Goal: Find specific page/section: Find specific page/section

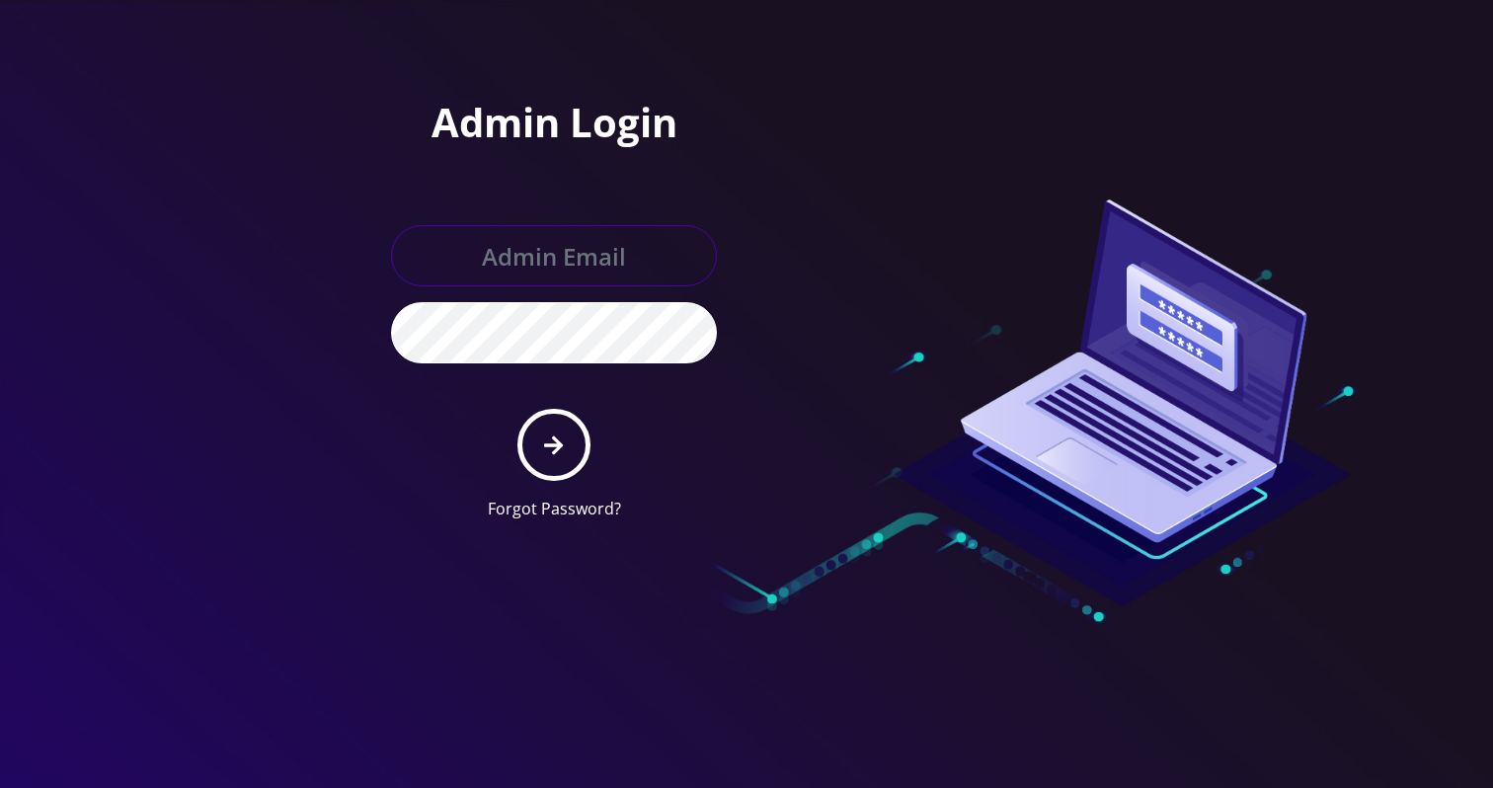
click at [549, 257] on input "text" at bounding box center [554, 255] width 326 height 61
type input "Khushi@teltik.com"
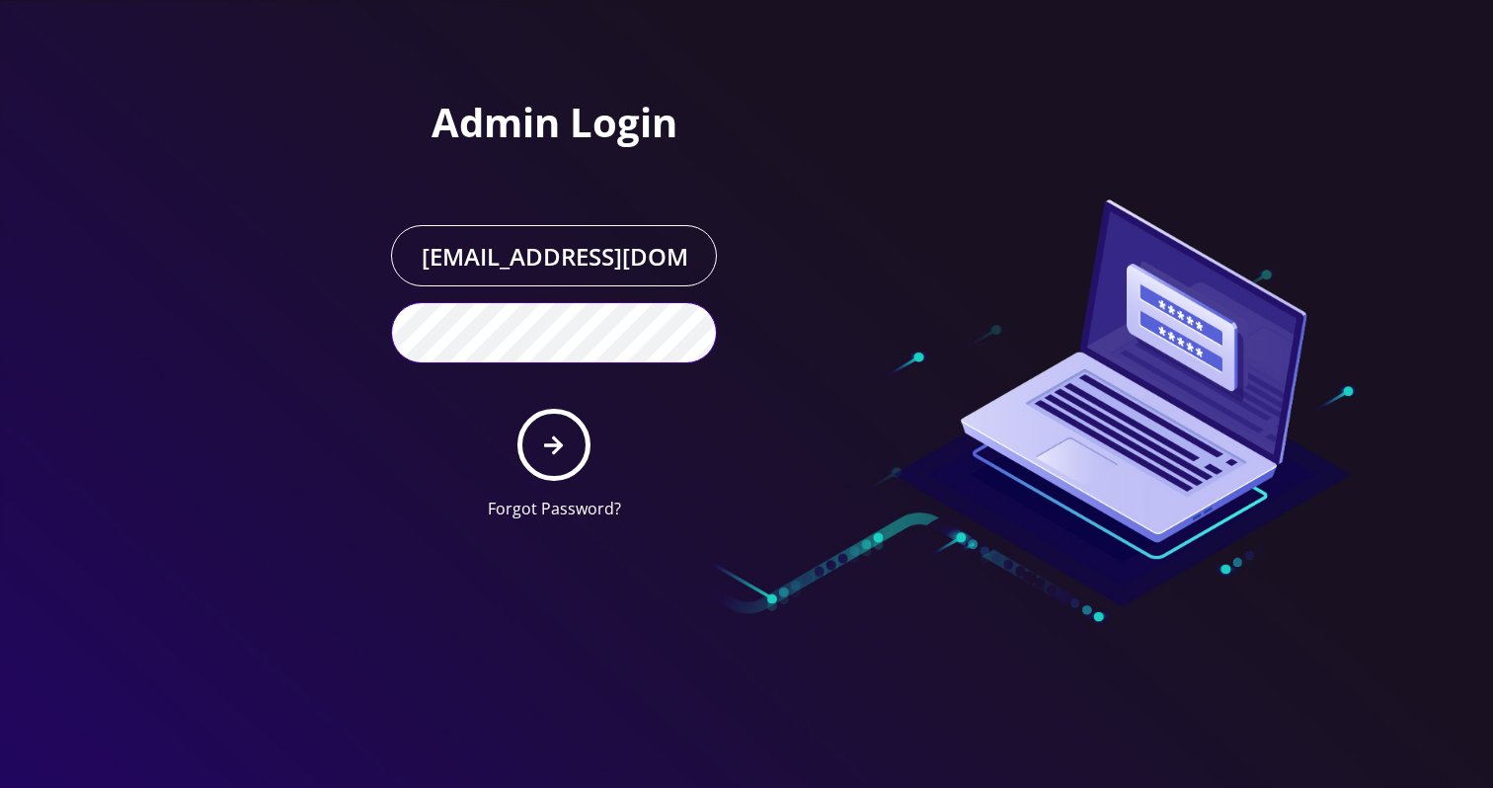
click at [518, 409] on button "submit" at bounding box center [554, 445] width 72 height 72
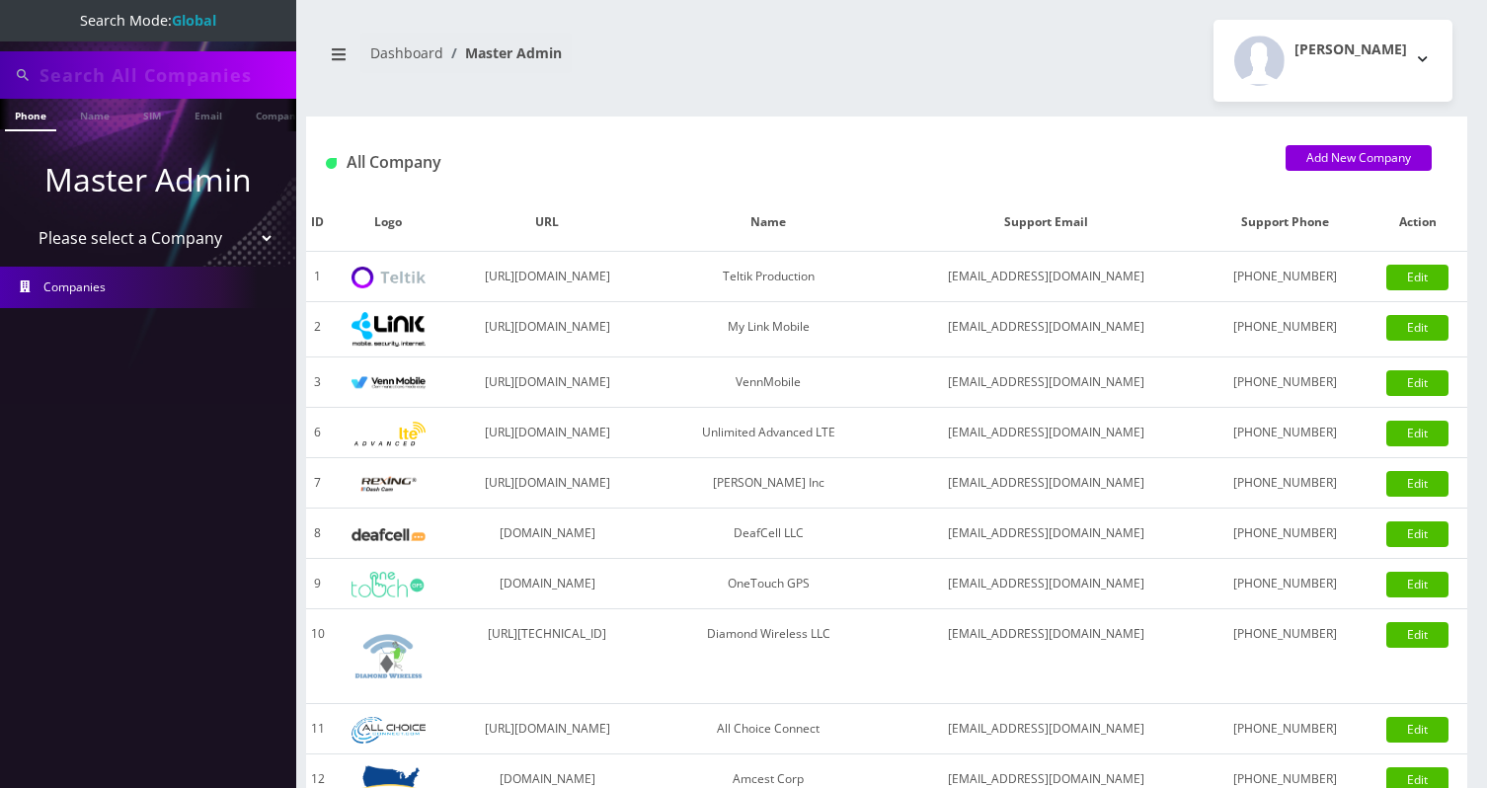
click at [93, 70] on input "text" at bounding box center [166, 75] width 252 height 38
click at [75, 221] on select "Please select a Company Teltik Production My Link Mobile VennMobile Unlimited A…" at bounding box center [149, 238] width 252 height 38
select select "13"
click at [23, 219] on select "Please select a Company Teltik Production My Link Mobile VennMobile Unlimited A…" at bounding box center [149, 238] width 252 height 38
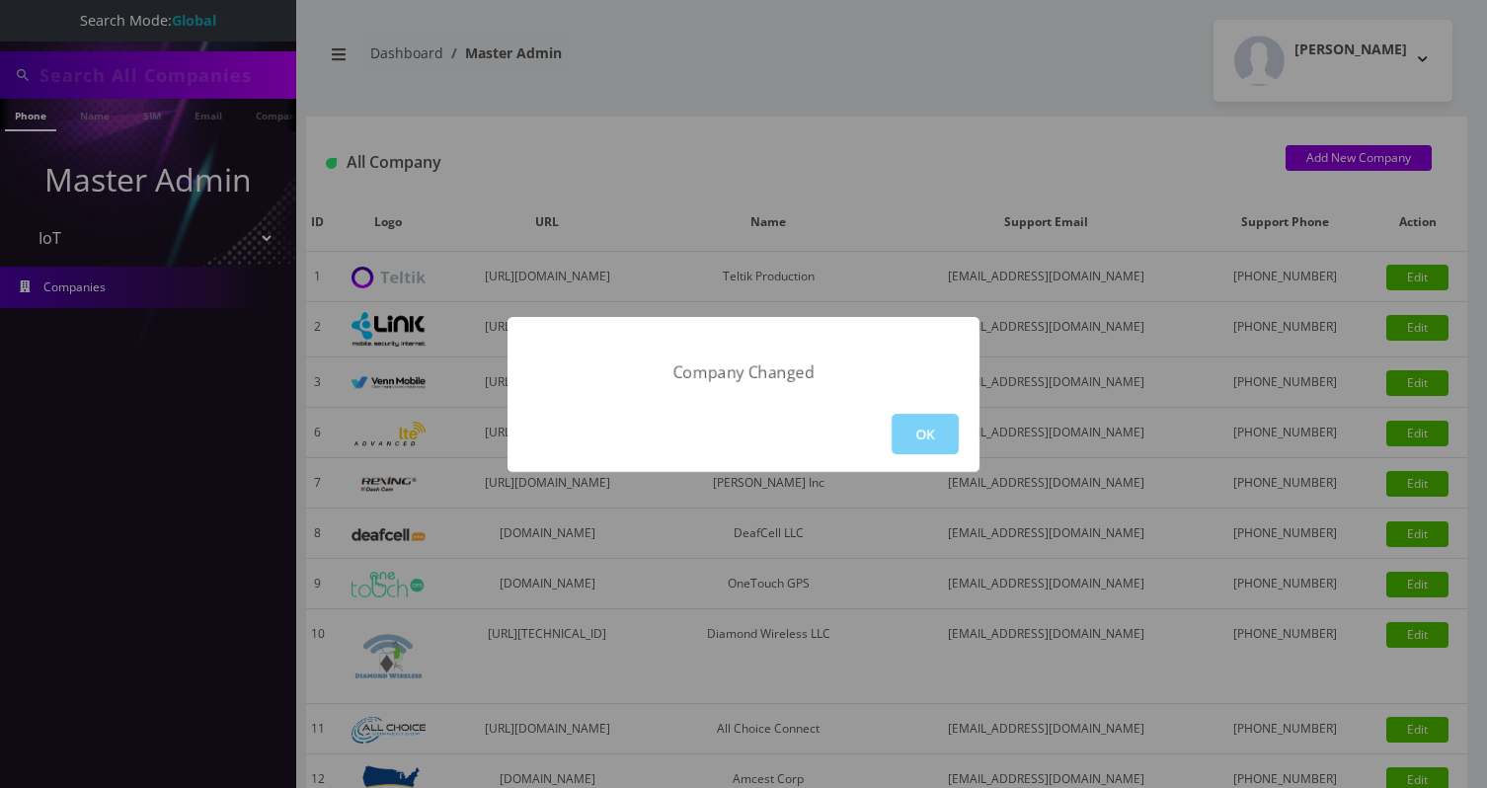
click at [338, 48] on div "Company Changed OK" at bounding box center [743, 394] width 1487 height 788
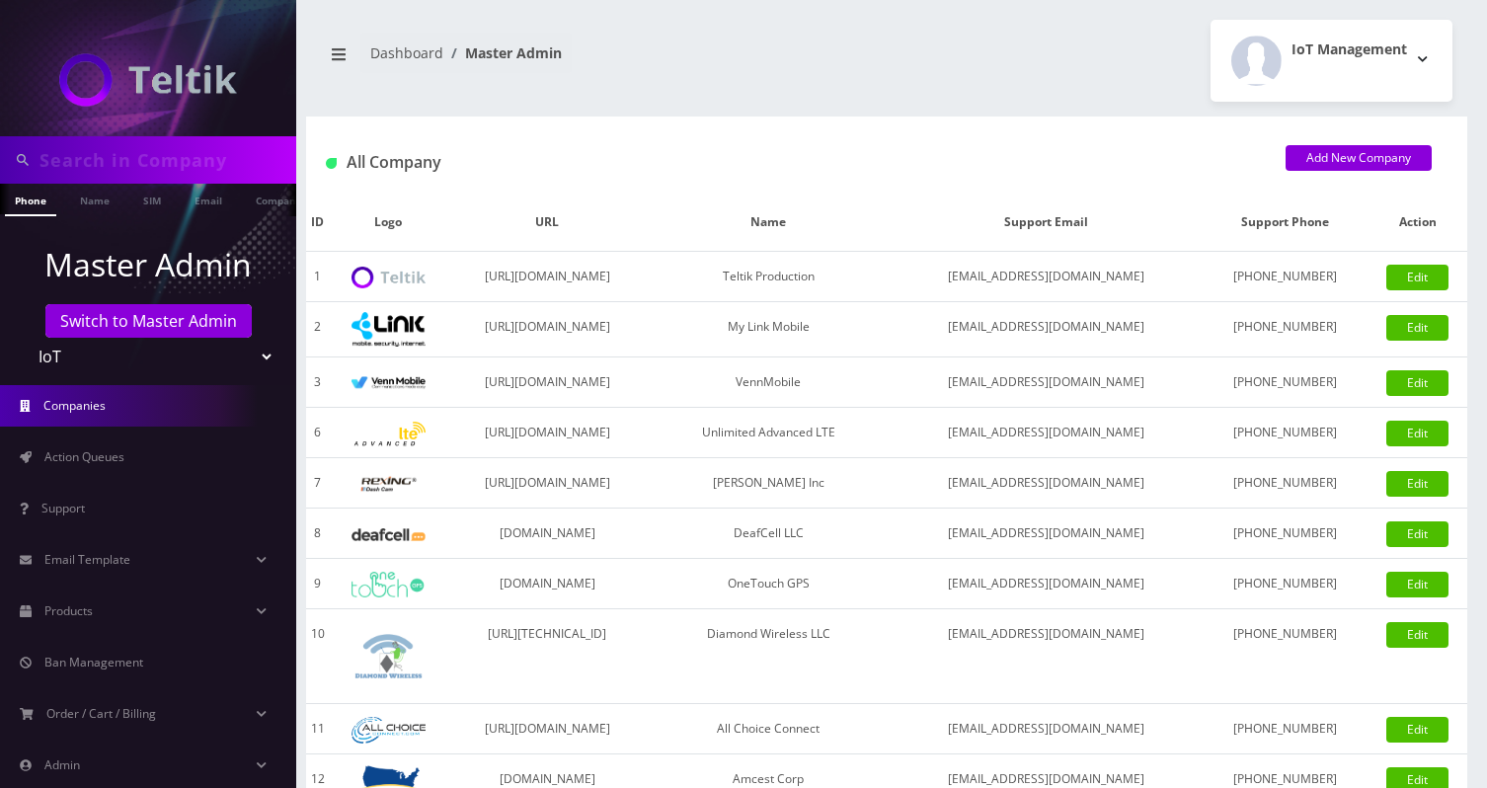
click at [160, 169] on input "text" at bounding box center [166, 160] width 252 height 38
type input "Shamilov"
click at [93, 197] on link "Name" at bounding box center [94, 200] width 49 height 33
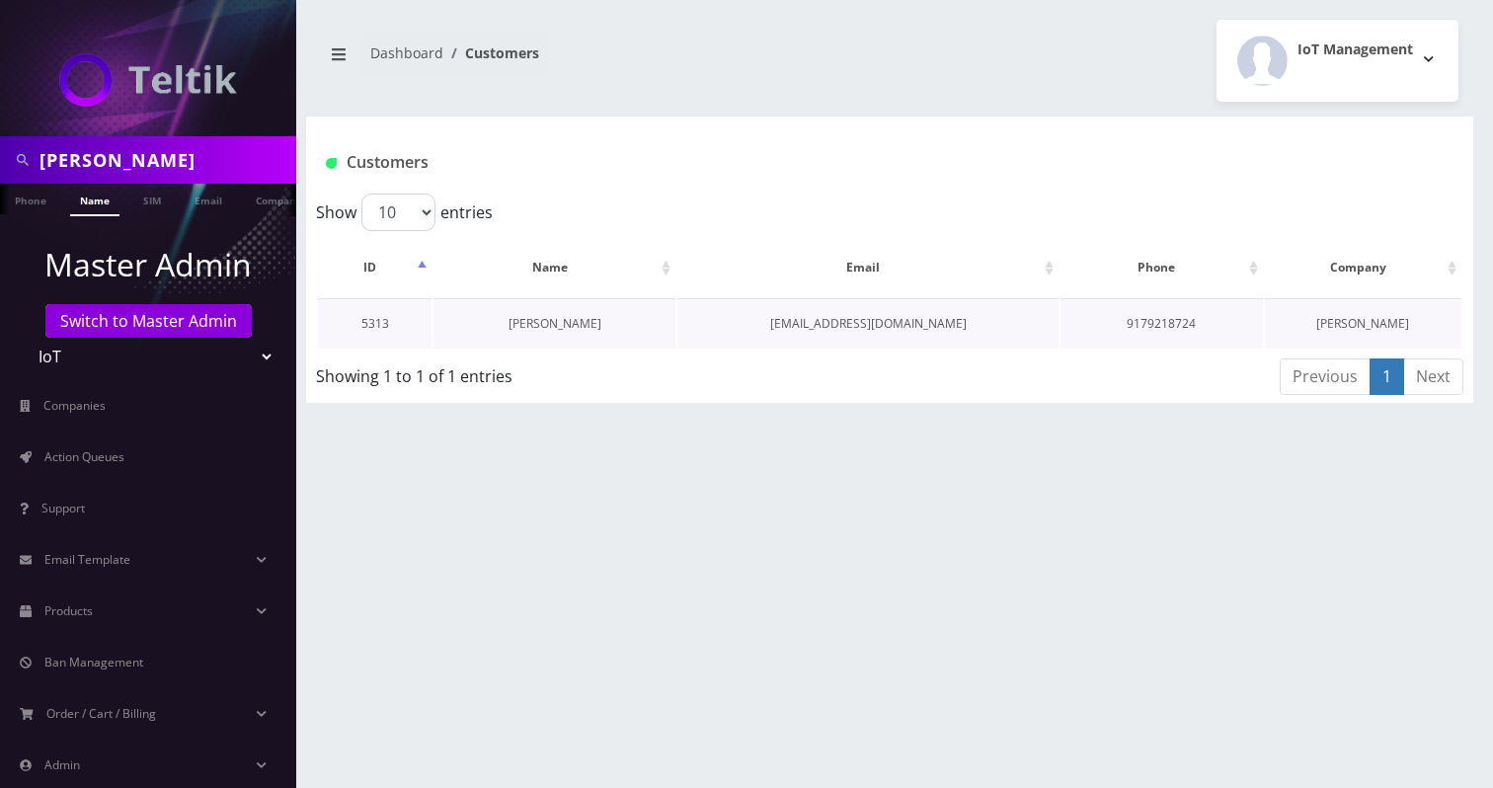
click at [541, 328] on link "Victor Shamilov" at bounding box center [555, 323] width 93 height 17
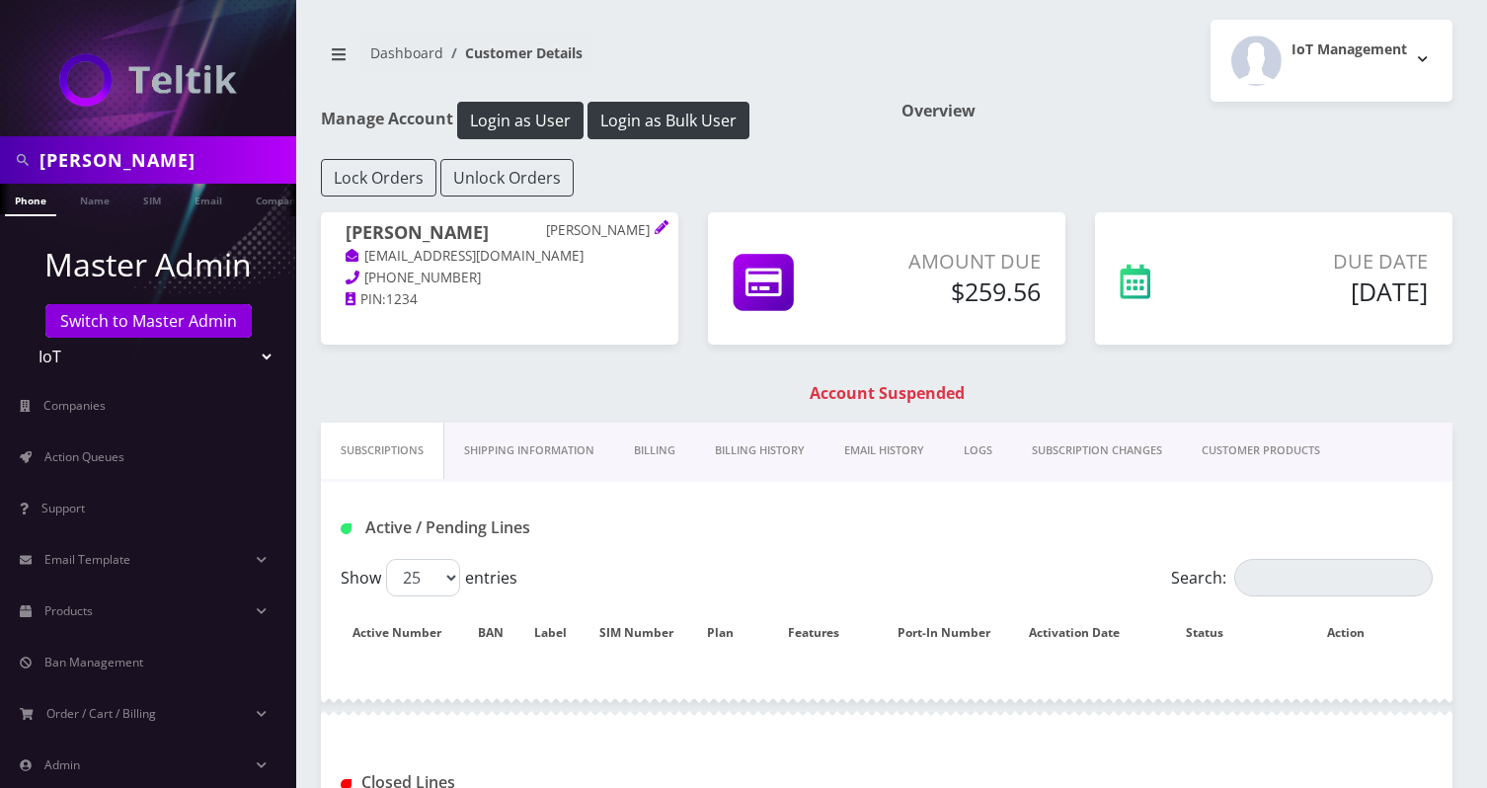
click at [783, 459] on link "Billing History" at bounding box center [759, 451] width 129 height 56
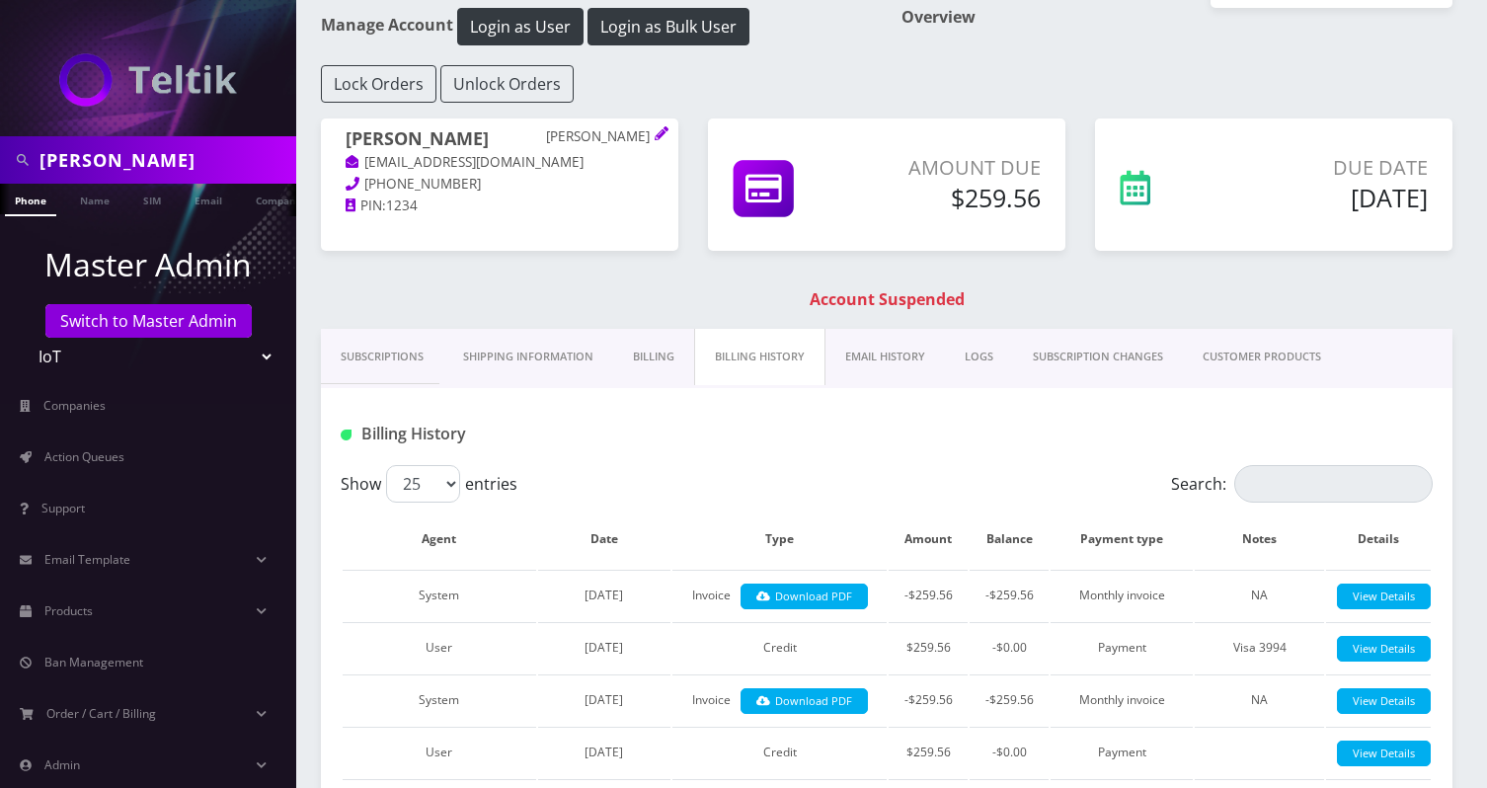
scroll to position [257, 0]
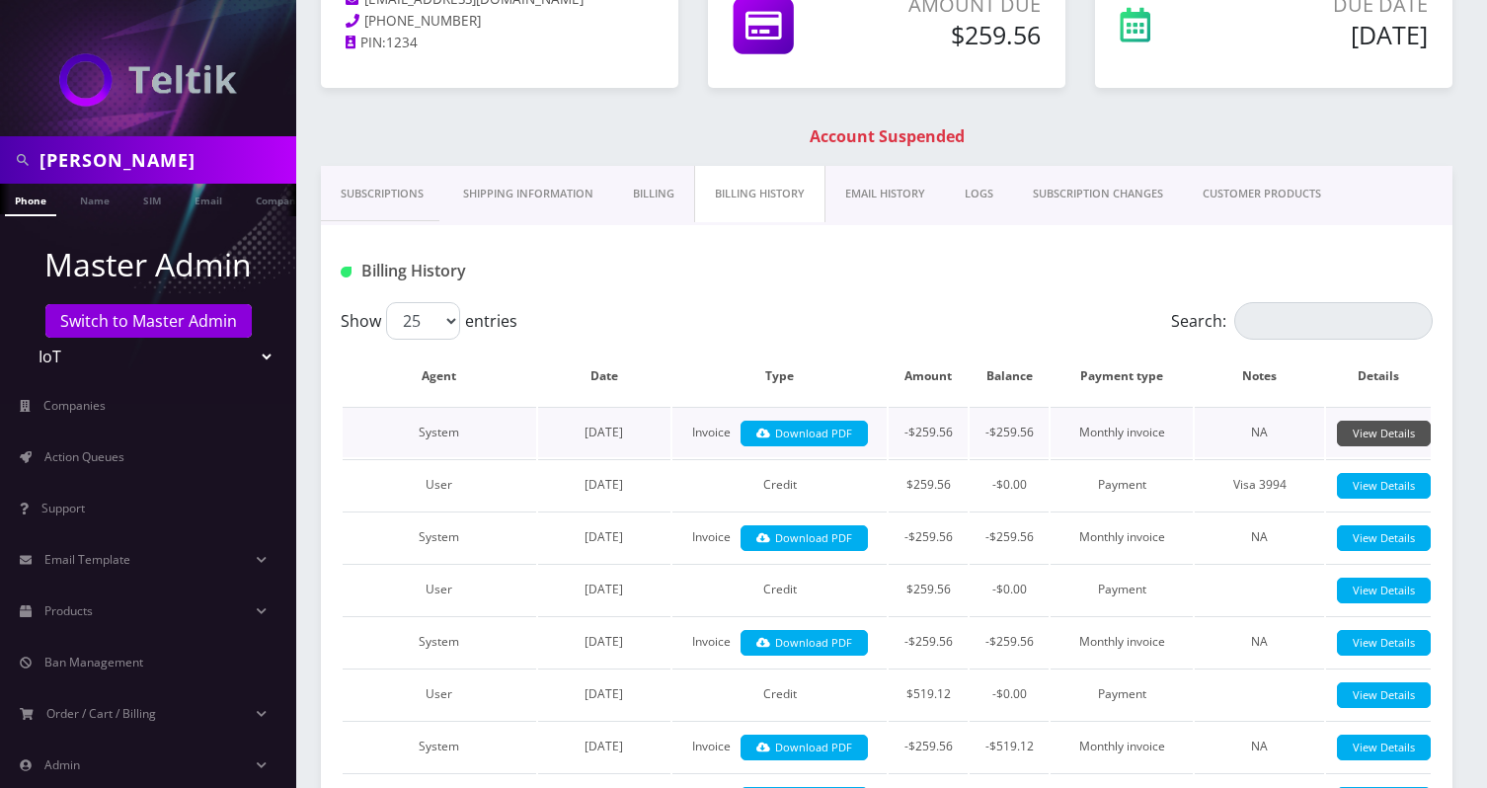
click at [1366, 427] on link "View Details" at bounding box center [1384, 434] width 94 height 27
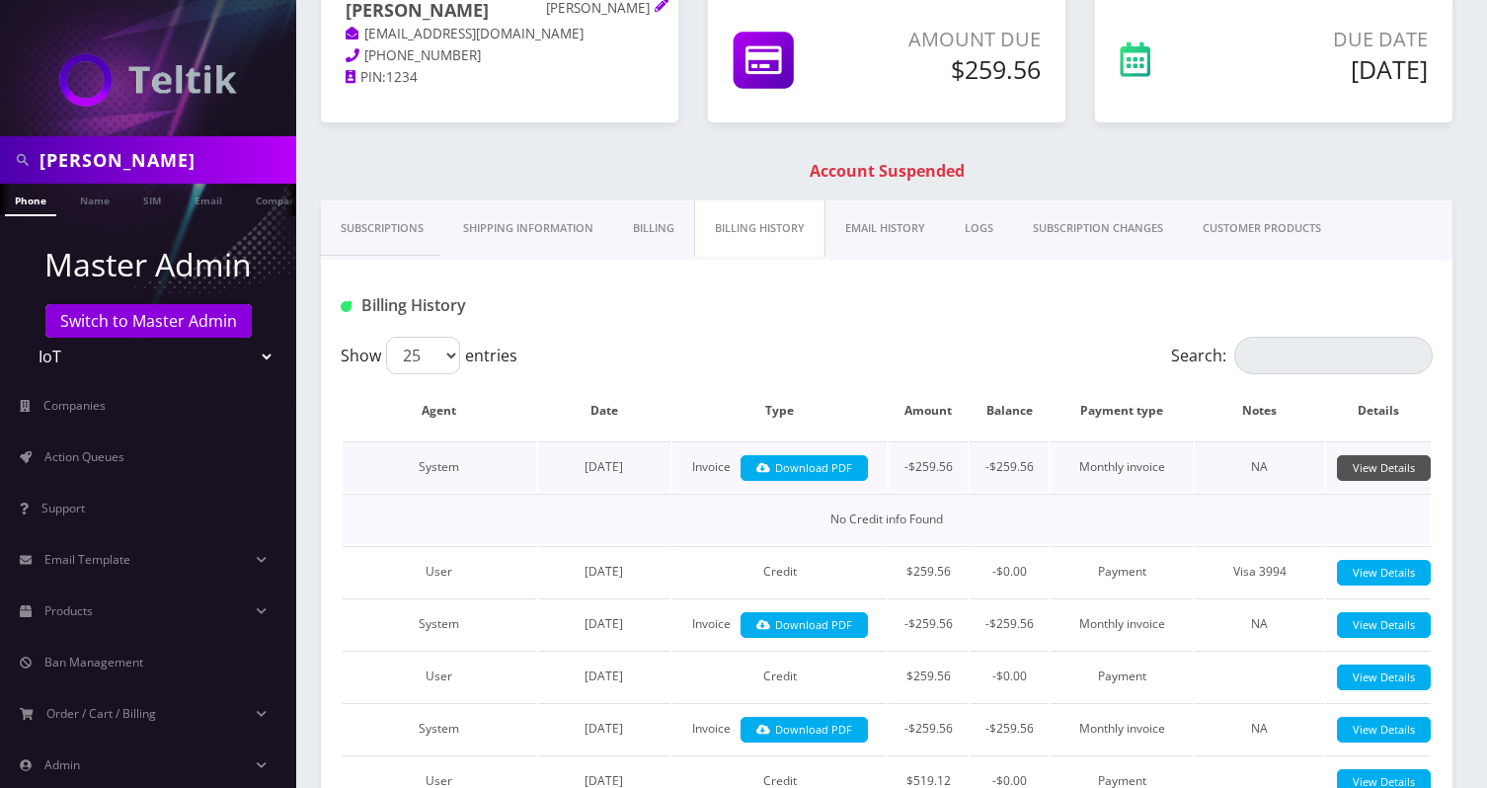
scroll to position [0, 0]
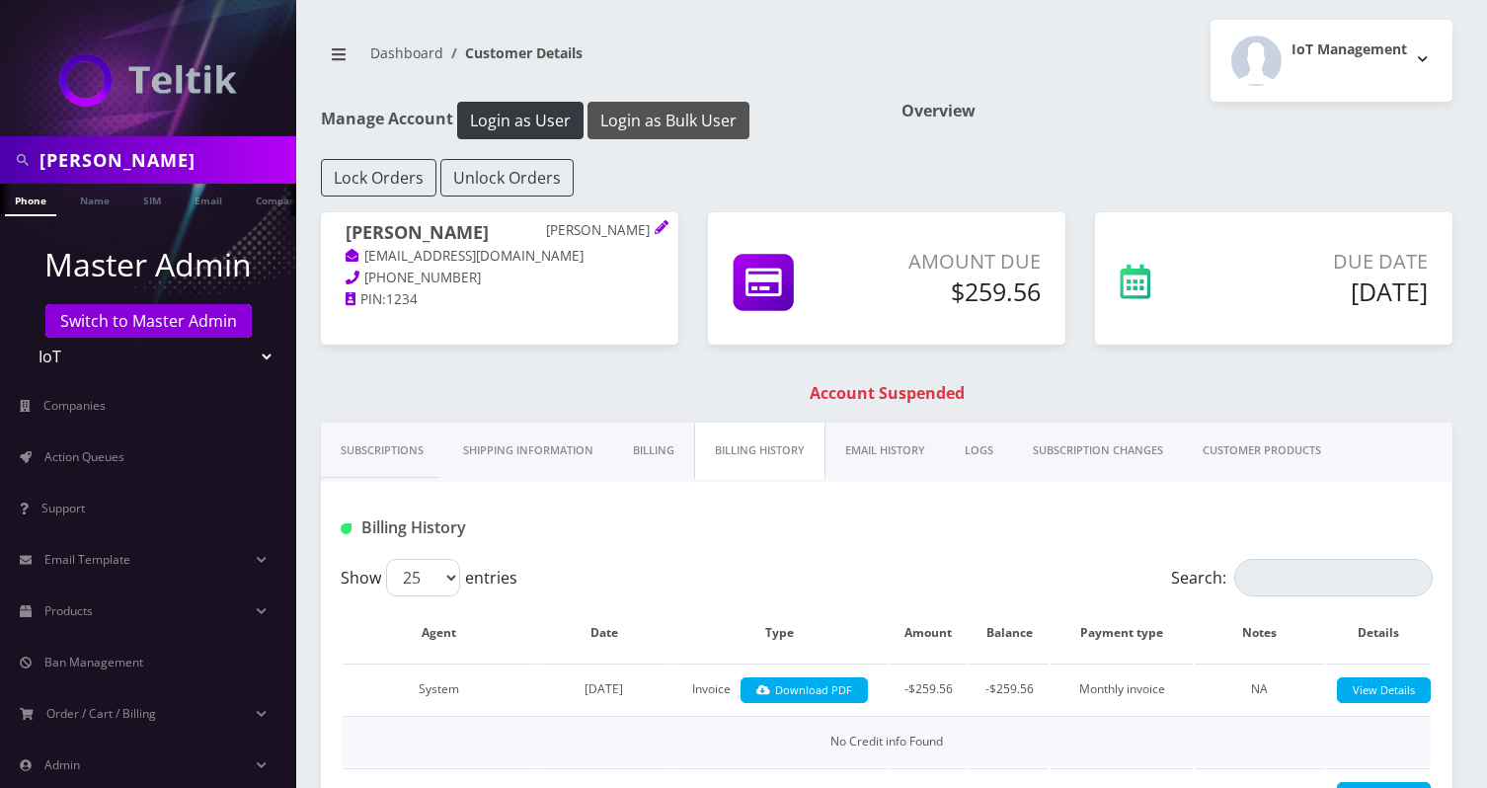
click at [672, 124] on button "Login as Bulk User" at bounding box center [669, 121] width 162 height 38
click at [56, 171] on input "Shamilov" at bounding box center [166, 160] width 252 height 38
type input "[PERSON_NAME]"
click at [109, 197] on link "Name" at bounding box center [94, 200] width 49 height 33
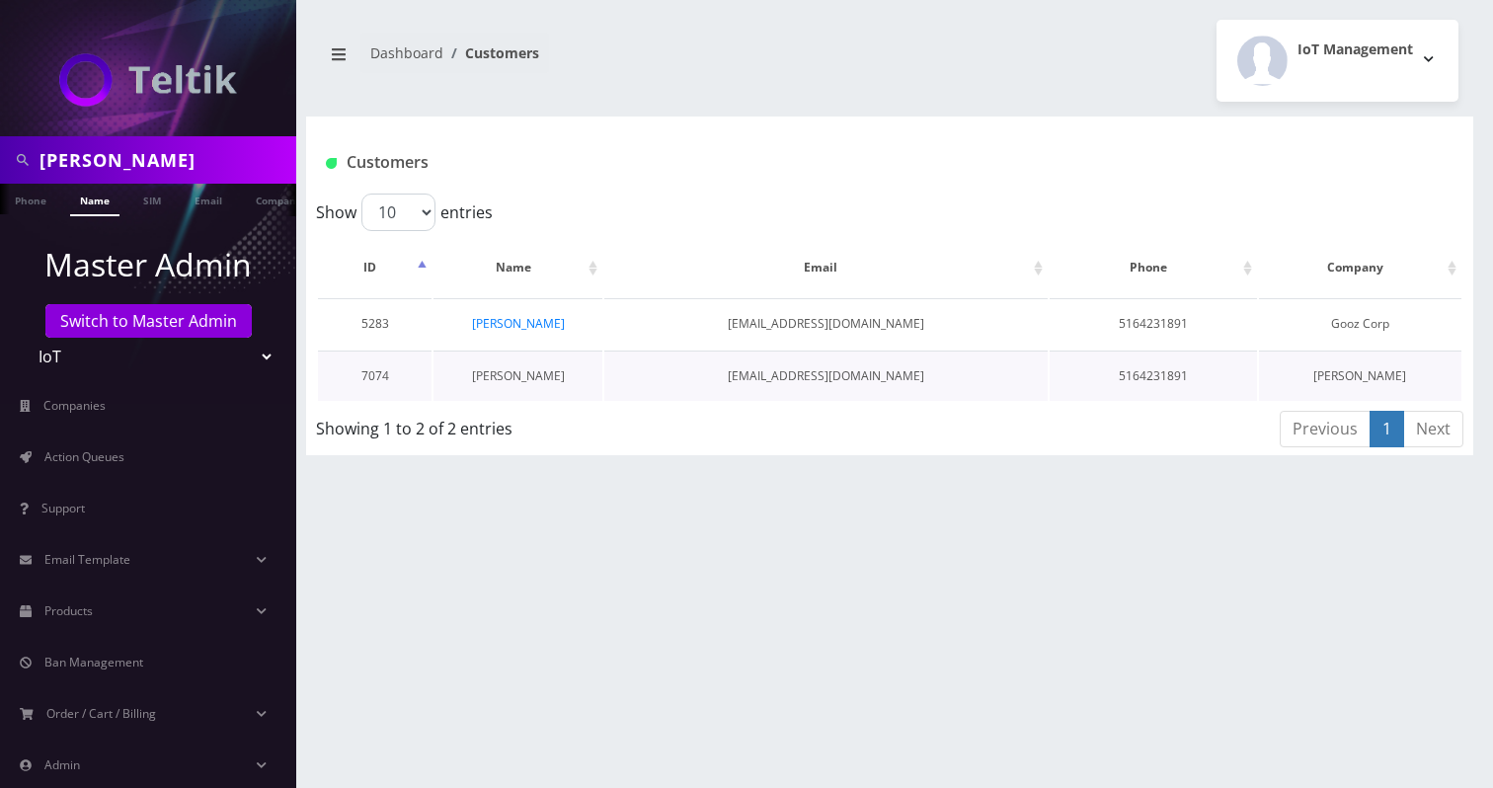
click at [511, 373] on link "[PERSON_NAME]" at bounding box center [518, 375] width 93 height 17
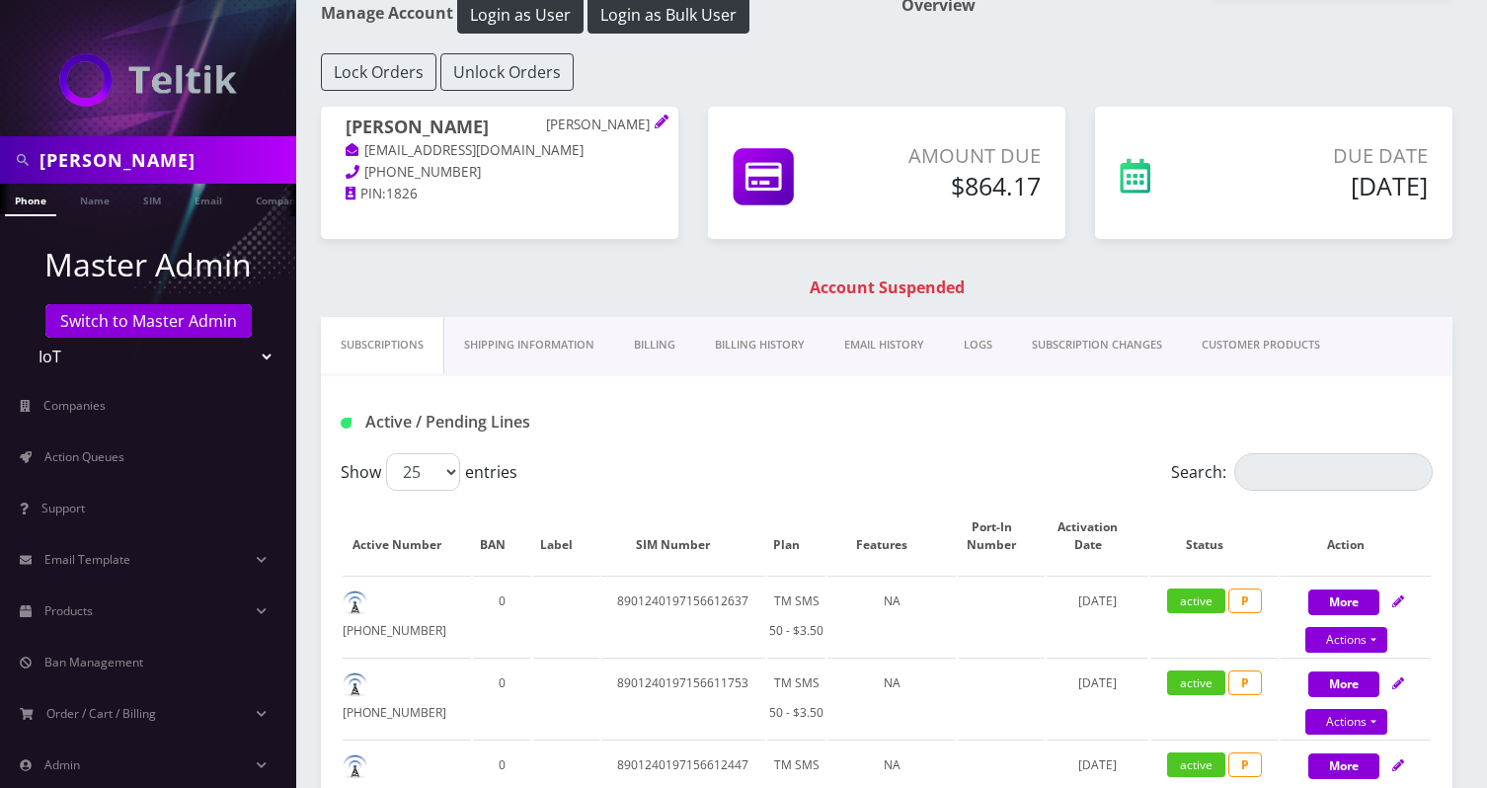
scroll to position [97, 0]
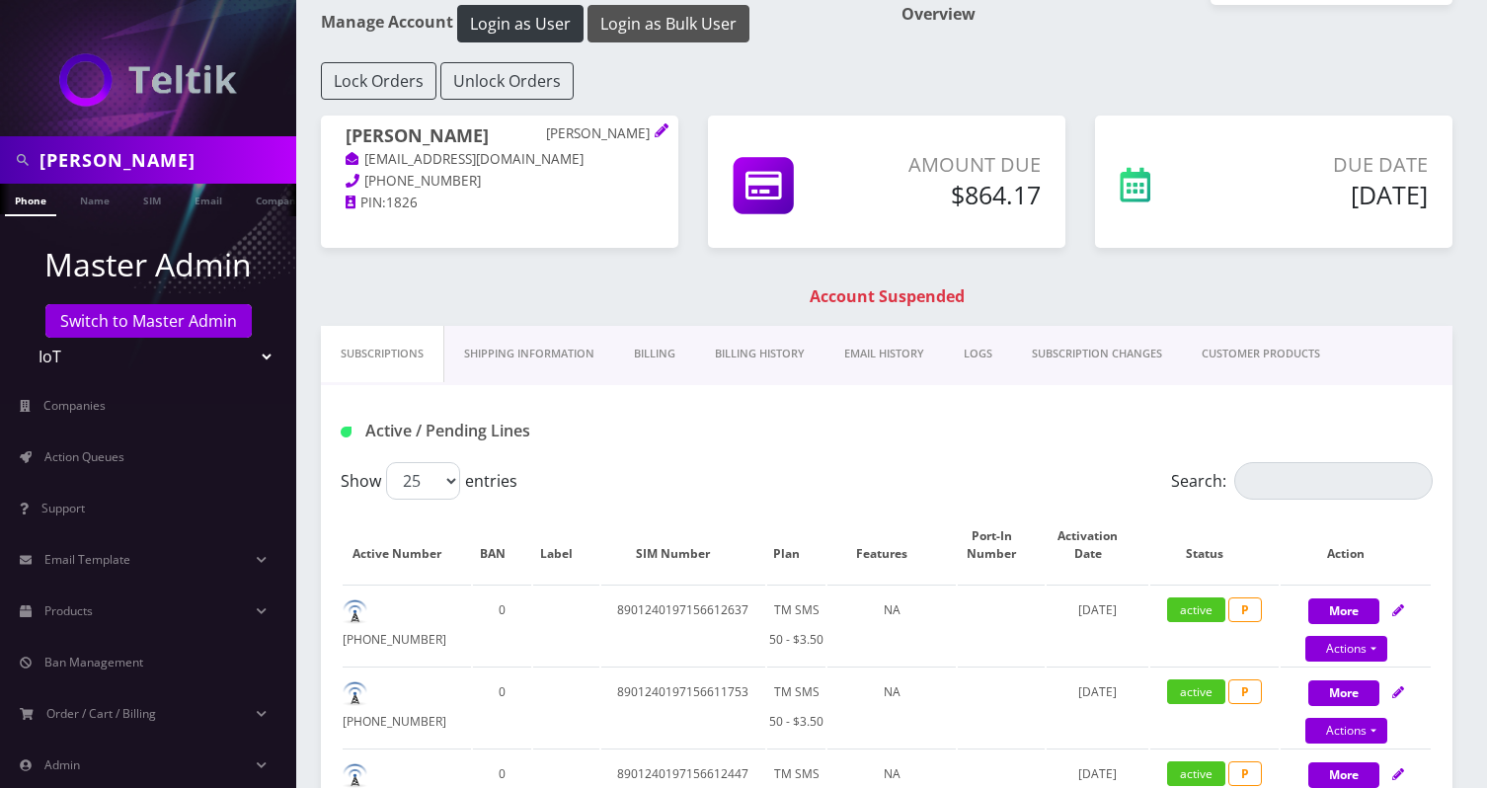
click at [686, 36] on button "Login as Bulk User" at bounding box center [669, 24] width 162 height 38
